Goal: Information Seeking & Learning: Find specific fact

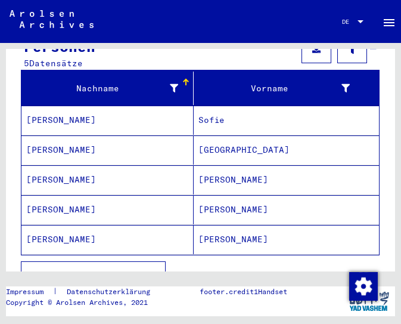
scroll to position [150, 0]
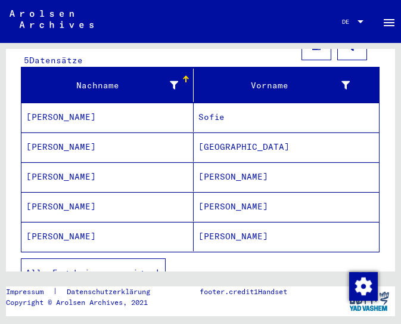
click at [138, 194] on mat-cell "[PERSON_NAME]" at bounding box center [107, 206] width 172 height 29
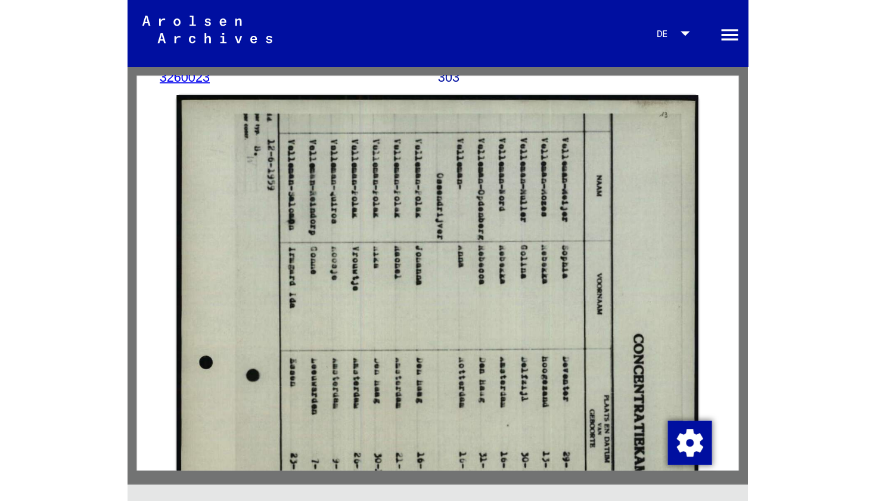
scroll to position [186, 0]
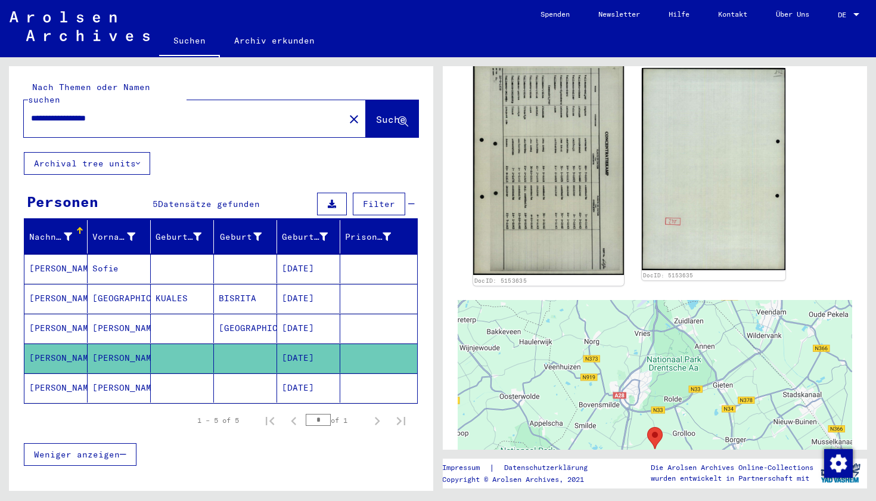
click at [400, 200] on img at bounding box center [548, 169] width 151 height 212
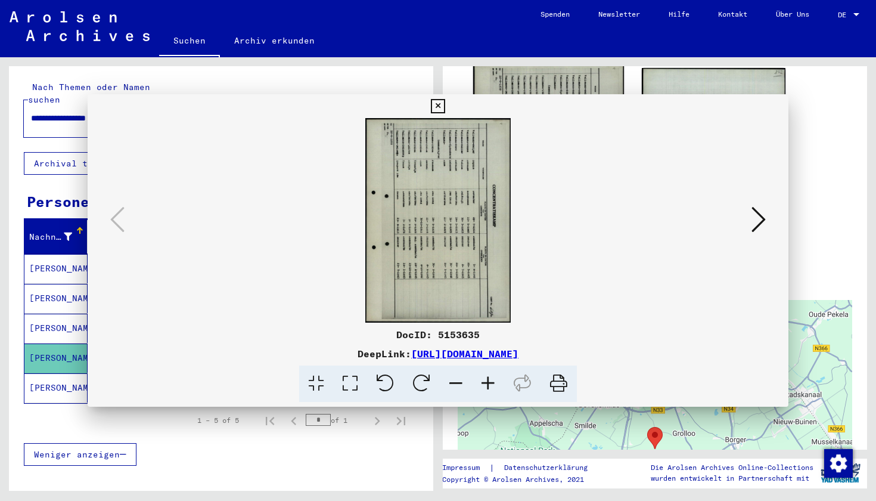
click at [400, 200] on img at bounding box center [438, 220] width 620 height 204
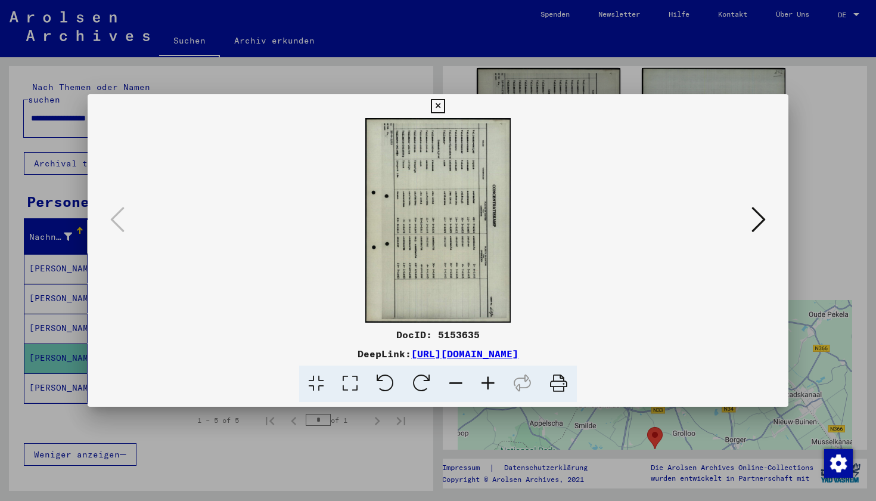
click at [392, 323] on icon at bounding box center [385, 383] width 36 height 36
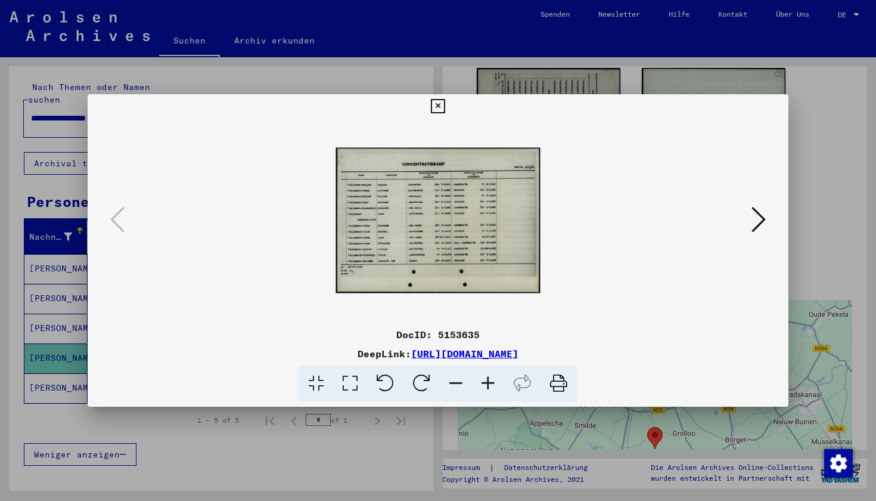
click at [400, 323] on icon at bounding box center [488, 383] width 32 height 36
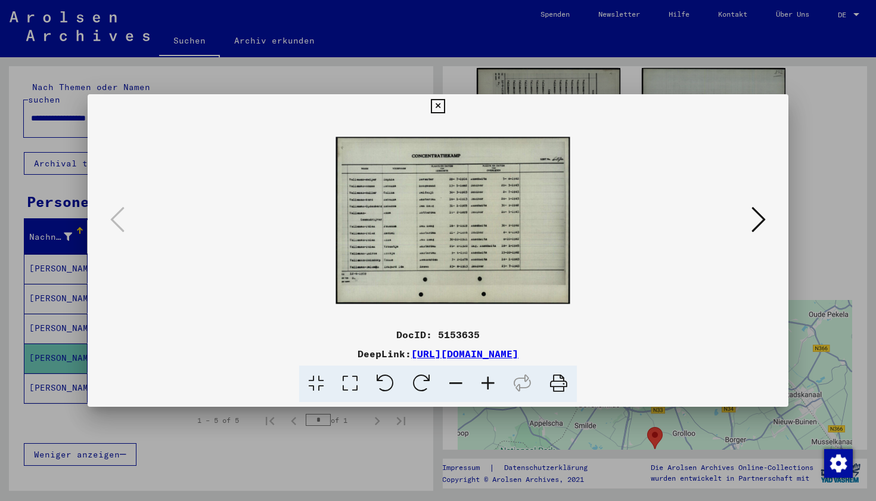
click at [400, 323] on icon at bounding box center [488, 383] width 32 height 36
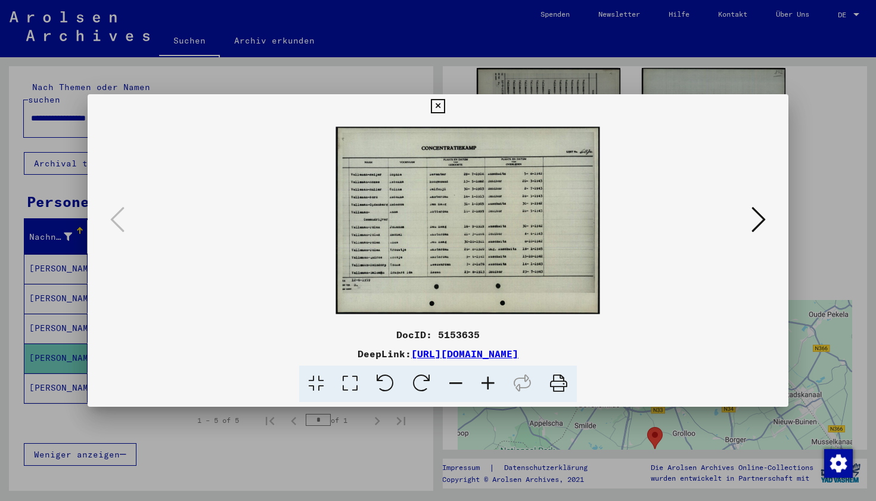
click at [400, 323] on icon at bounding box center [488, 383] width 32 height 36
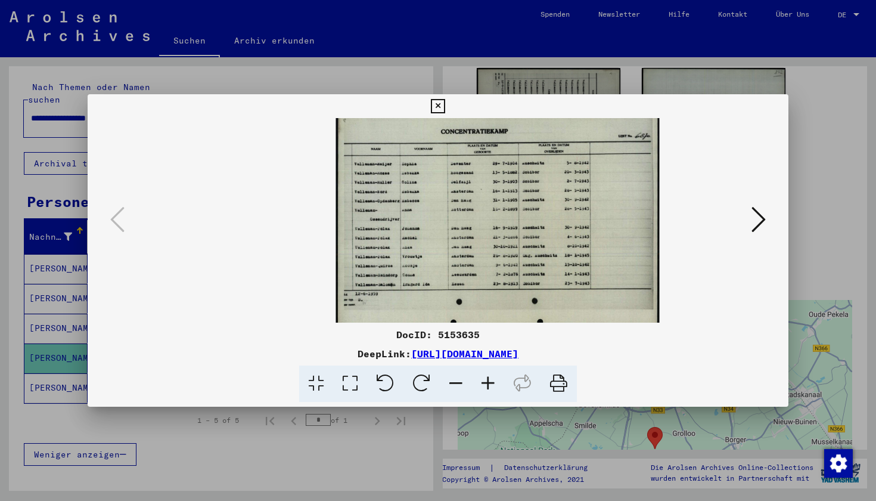
click at [400, 323] on icon at bounding box center [488, 383] width 32 height 36
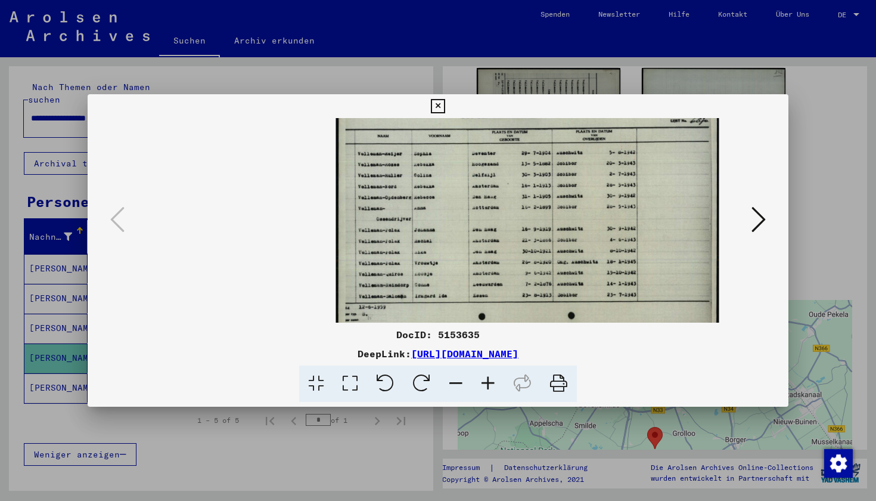
click at [400, 323] on icon at bounding box center [488, 383] width 32 height 36
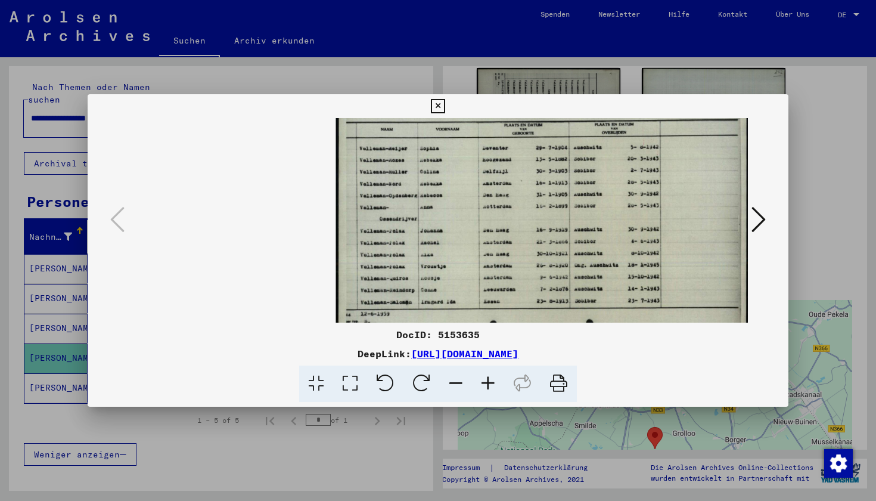
click at [400, 323] on icon at bounding box center [488, 383] width 32 height 36
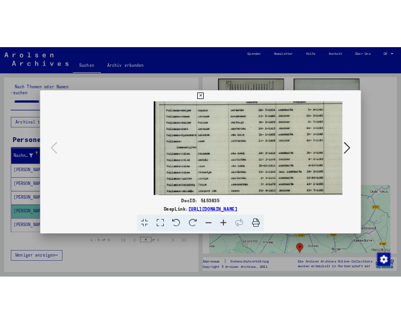
scroll to position [0, 0]
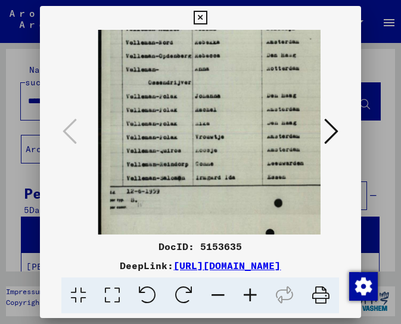
click at [207, 11] on icon at bounding box center [201, 18] width 14 height 14
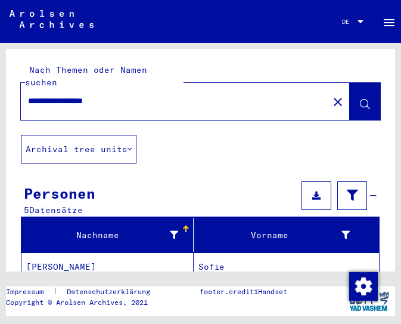
click at [119, 95] on input "**********" at bounding box center [174, 101] width 293 height 13
type input "**********"
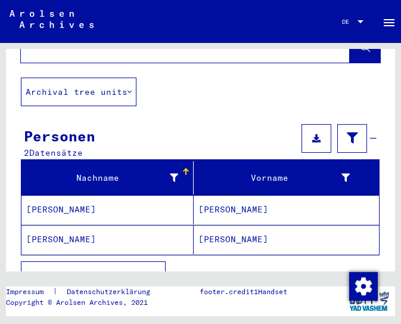
scroll to position [107, 0]
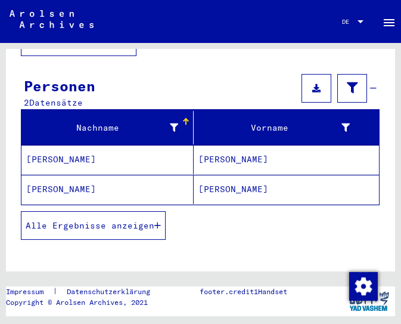
click at [132, 145] on mat-cell "[PERSON_NAME]" at bounding box center [107, 159] width 172 height 29
